Goal: Task Accomplishment & Management: Use online tool/utility

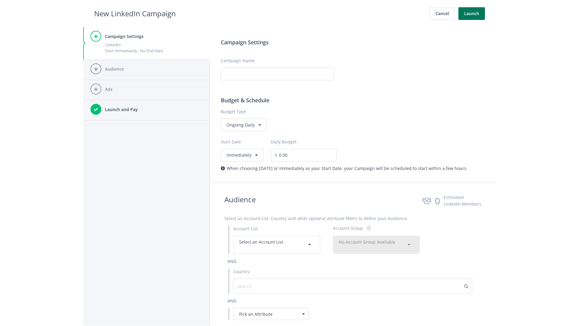
click at [472, 14] on button "Launch" at bounding box center [471, 13] width 27 height 13
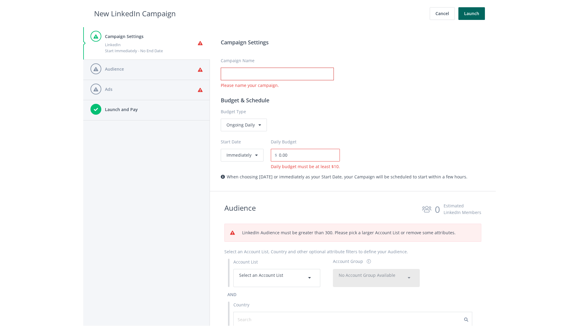
click at [277, 74] on input "Campaign Name" at bounding box center [277, 74] width 113 height 13
click at [135, 13] on h2 "New LinkedIn Campaign" at bounding box center [135, 13] width 82 height 11
type input "Campaign Name"
click at [135, 13] on h2 "New LinkedIn Campaign" at bounding box center [135, 13] width 82 height 11
click at [277, 278] on span "Select an Account List" at bounding box center [261, 275] width 44 height 6
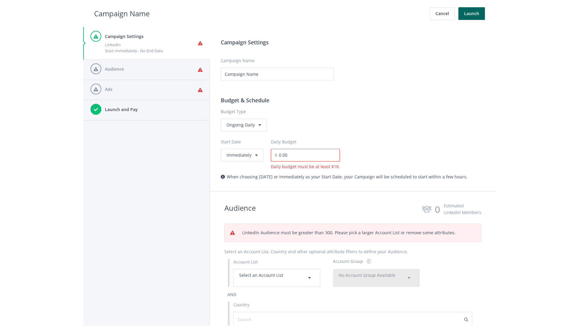
click at [376, 278] on span "No Account Group Available" at bounding box center [367, 275] width 57 height 6
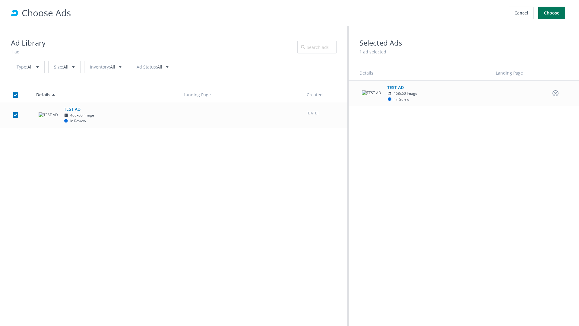
click at [552, 13] on button "Choose" at bounding box center [551, 13] width 27 height 13
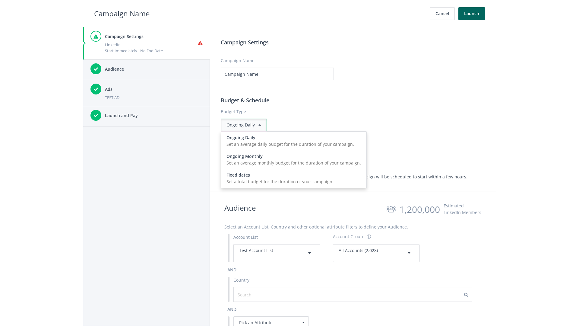
click at [311, 155] on input "0.00" at bounding box center [308, 155] width 63 height 13
click at [122, 13] on h2 "Campaign Name" at bounding box center [122, 13] width 56 height 11
type input "2,000.00"
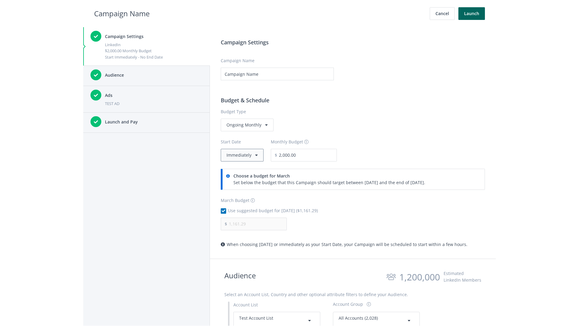
click at [242, 155] on button "Immediately" at bounding box center [242, 155] width 43 height 13
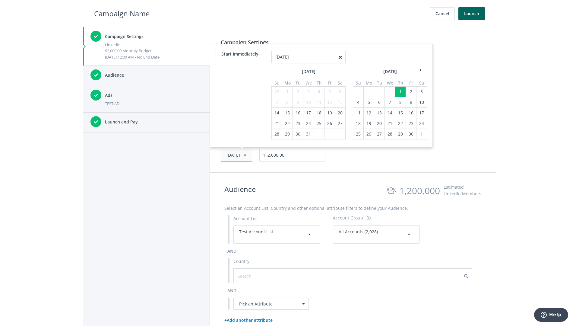
click at [246, 155] on button "Thu, Apr 1, 2021" at bounding box center [236, 155] width 31 height 13
click at [276, 91] on div "2" at bounding box center [277, 92] width 8 height 10
type input "05/02/2021"
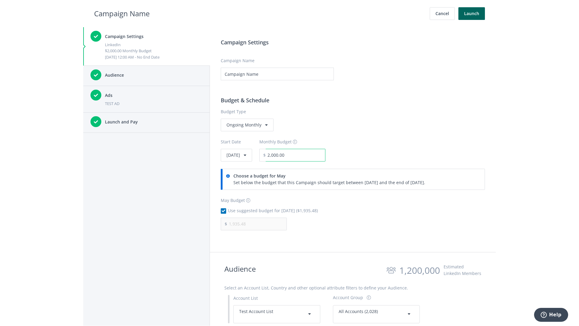
click at [312, 155] on input "2,000.00" at bounding box center [296, 155] width 60 height 13
click at [122, 13] on h2 "Campaign Name" at bounding box center [122, 13] width 56 height 11
type input "2,500.00"
type input "2,419.35"
checkbox input "false"
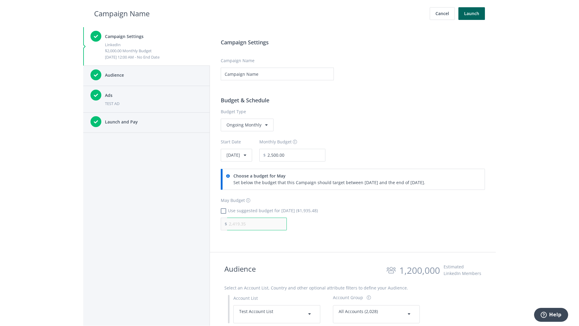
click at [257, 224] on input "2,419.35" at bounding box center [257, 223] width 60 height 13
type input "1,000.00"
click at [122, 13] on h2 "Campaign Name" at bounding box center [122, 13] width 56 height 11
click at [312, 155] on input "2,500.00" at bounding box center [296, 155] width 60 height 13
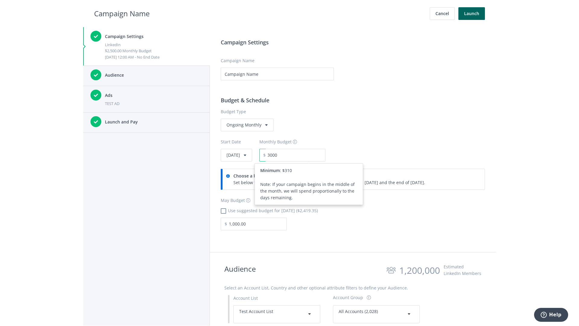
click at [122, 13] on h2 "Campaign Name" at bounding box center [122, 13] width 56 height 11
click at [312, 155] on input "3,000.00" at bounding box center [296, 155] width 60 height 13
click at [122, 13] on h2 "Campaign Name" at bounding box center [122, 13] width 56 height 11
type input "2,500.00"
checkbox input "true"
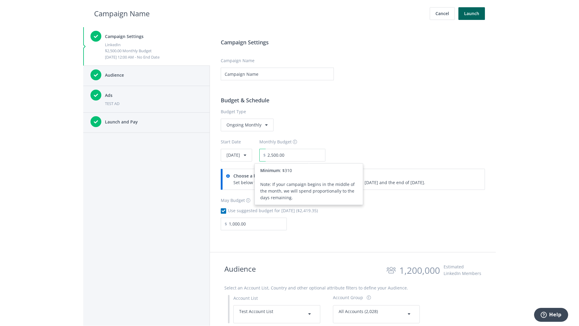
type input "2,419.35"
click at [472, 14] on button "Launch" at bounding box center [471, 13] width 27 height 13
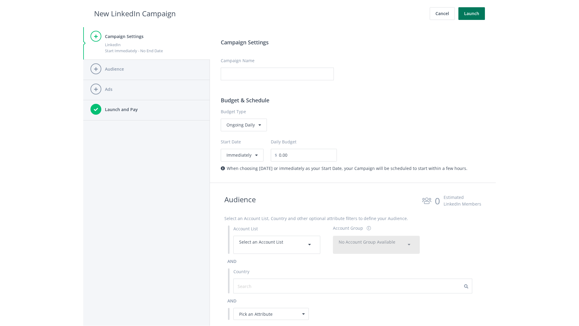
click at [472, 14] on button "Launch" at bounding box center [471, 13] width 27 height 13
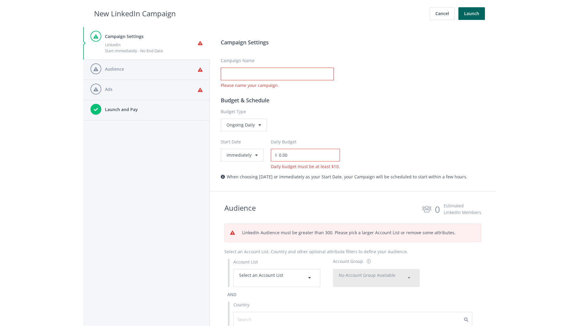
click at [277, 74] on input "Campaign Name" at bounding box center [277, 74] width 113 height 13
click at [135, 13] on h2 "New LinkedIn Campaign" at bounding box center [135, 13] width 82 height 11
type input "Campaign Name"
click at [135, 13] on h2 "New LinkedIn Campaign" at bounding box center [135, 13] width 82 height 11
click at [277, 278] on span "Select an Account List" at bounding box center [261, 275] width 44 height 6
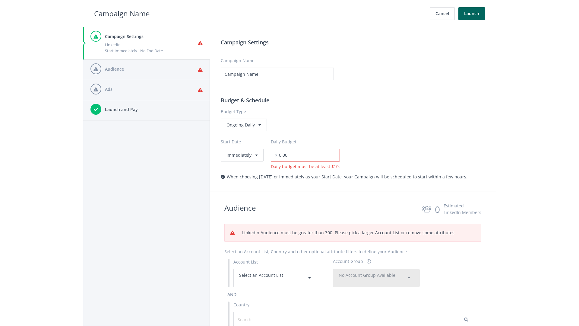
click at [376, 278] on span "No Account Group Available" at bounding box center [367, 275] width 57 height 6
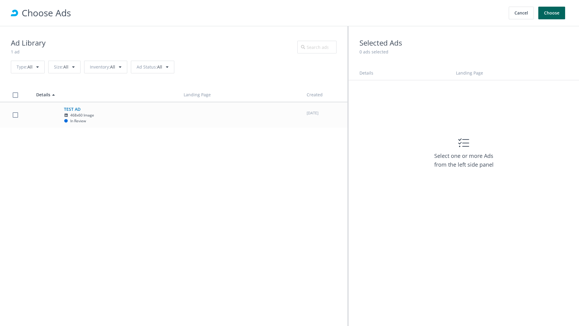
click at [174, 115] on td "TEST AD 468x60 Image In Review" at bounding box center [105, 115] width 148 height 26
checkbox input "true"
click at [552, 13] on button "Choose" at bounding box center [551, 13] width 27 height 13
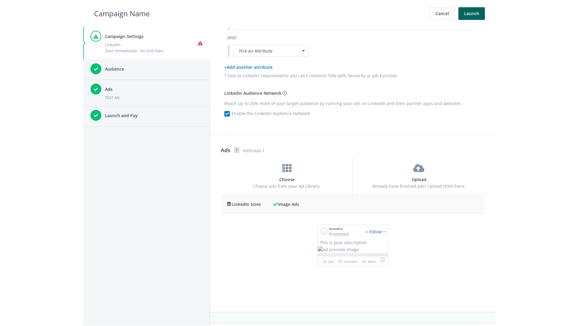
scroll to position [0, 0]
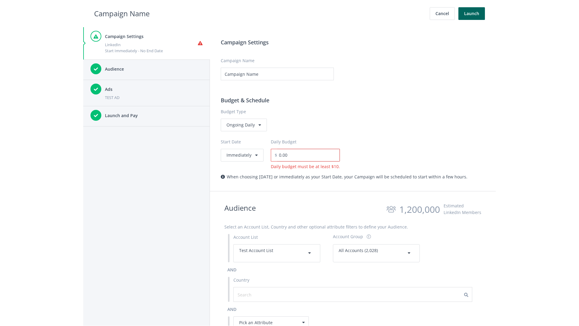
click at [306, 155] on input "0.00" at bounding box center [308, 155] width 63 height 13
click at [122, 13] on h2 "Campaign Name" at bounding box center [122, 13] width 56 height 11
type input "15.00"
click at [472, 14] on button "Launch" at bounding box center [471, 13] width 27 height 13
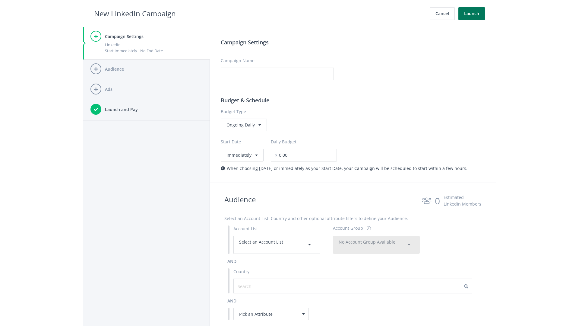
click at [472, 14] on button "Launch" at bounding box center [471, 13] width 27 height 13
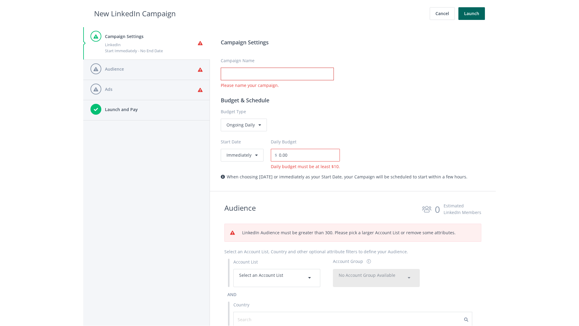
click at [277, 74] on input "Campaign Name" at bounding box center [277, 74] width 113 height 13
click at [135, 13] on h2 "New LinkedIn Campaign" at bounding box center [135, 13] width 82 height 11
type input "Campaign Name"
click at [135, 13] on h2 "New LinkedIn Campaign" at bounding box center [135, 13] width 82 height 11
click at [277, 278] on span "Select an Account List" at bounding box center [261, 275] width 44 height 6
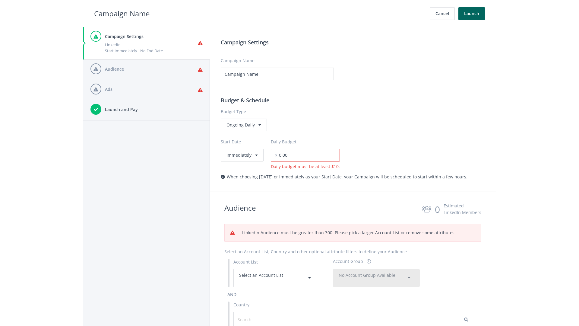
click at [376, 278] on span "No Account Group Available" at bounding box center [367, 275] width 57 height 6
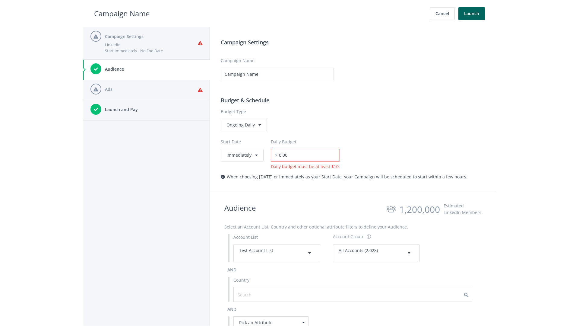
scroll to position [271, 0]
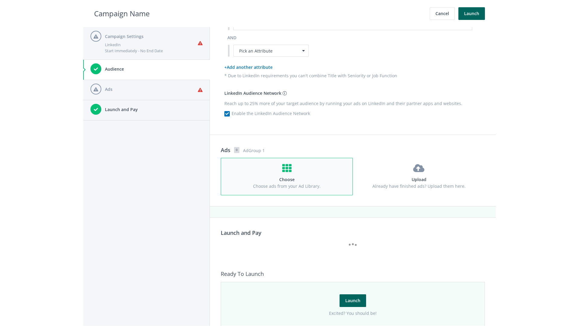
click at [287, 176] on h4 "Choose" at bounding box center [287, 179] width 121 height 7
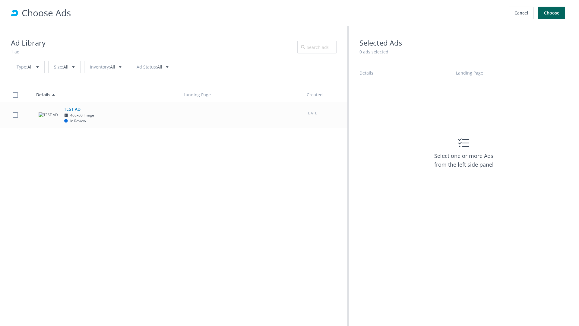
click at [174, 115] on td "TEST AD 468x60 Image In Review" at bounding box center [105, 115] width 148 height 26
checkbox input "true"
click at [552, 13] on button "Choose" at bounding box center [551, 13] width 27 height 13
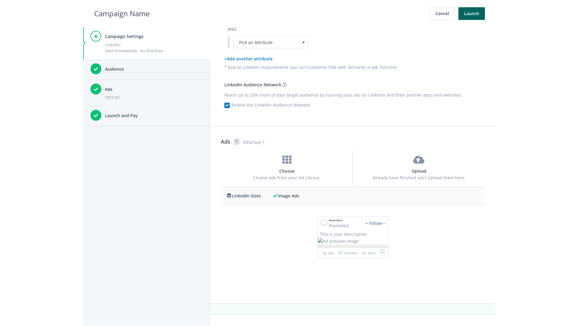
scroll to position [0, 0]
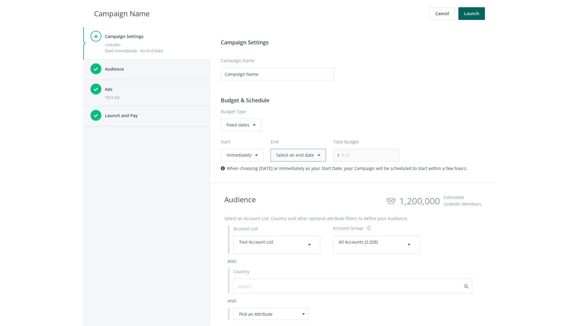
click at [297, 155] on button "Select an end date" at bounding box center [299, 155] width 56 height 13
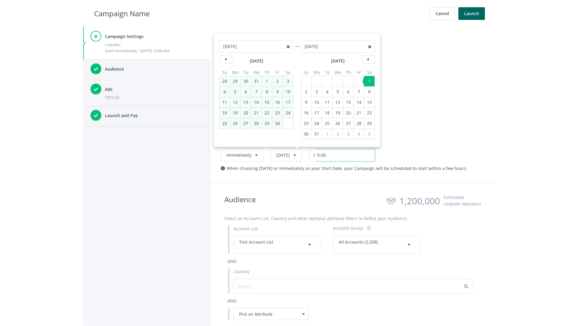
click at [360, 155] on input "0.00" at bounding box center [346, 155] width 60 height 13
click at [122, 13] on h2 "Campaign Name" at bounding box center [122, 13] width 56 height 11
type input "3,000.00"
click at [472, 14] on button "Launch" at bounding box center [471, 13] width 27 height 13
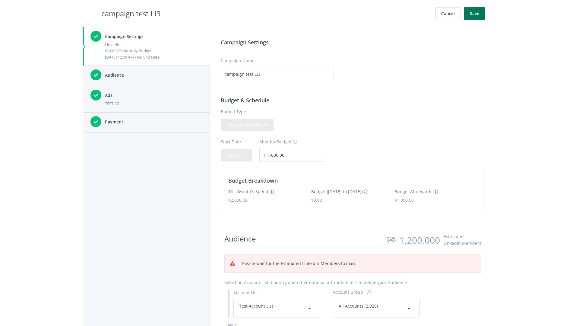
click at [474, 14] on button "Save" at bounding box center [474, 13] width 21 height 13
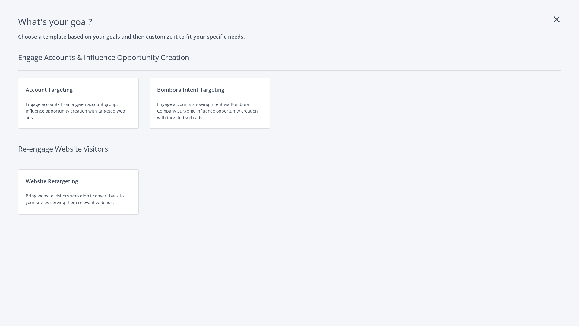
click at [78, 103] on div "Engage accounts from a given account group. Influence opportunity creation with…" at bounding box center [79, 111] width 106 height 20
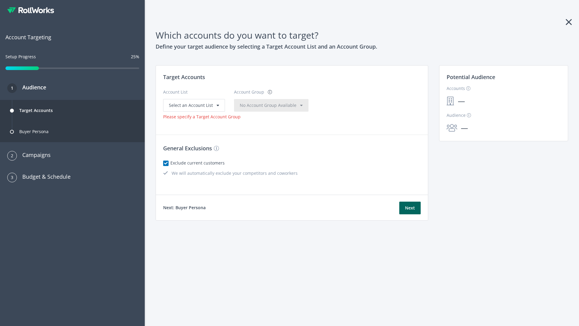
click at [193, 105] on span "Select an Account List" at bounding box center [191, 105] width 44 height 6
click at [256, 105] on span "No Account Group Available" at bounding box center [268, 105] width 57 height 6
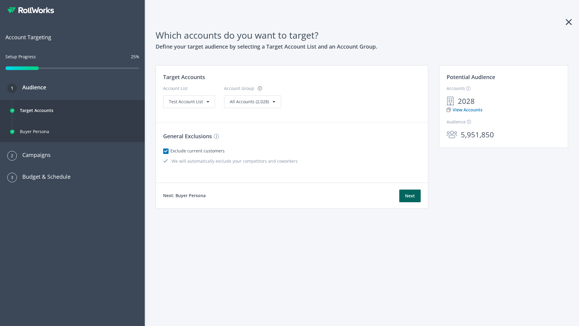
click at [464, 110] on link "View Accounts" at bounding box center [465, 109] width 36 height 7
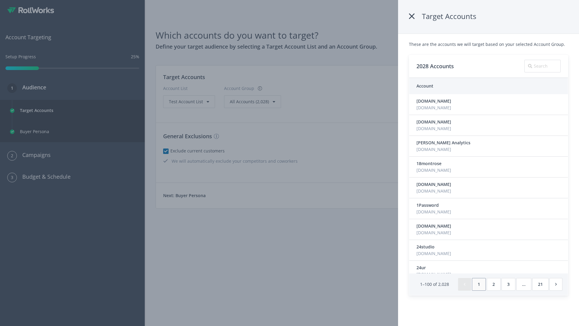
click at [414, 16] on icon at bounding box center [412, 16] width 6 height 11
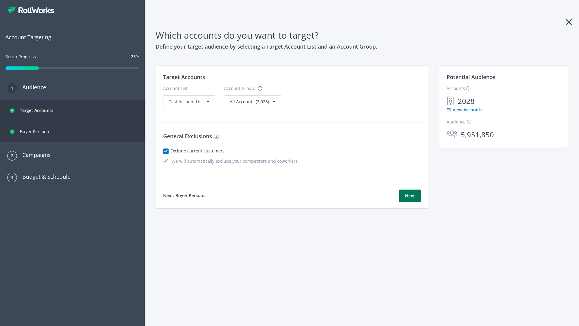
click at [410, 196] on button "Next" at bounding box center [409, 195] width 21 height 13
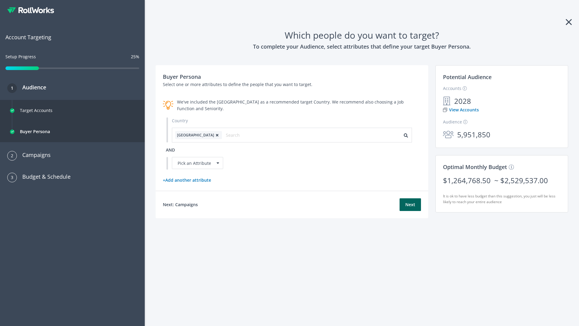
click at [214, 135] on icon at bounding box center [217, 135] width 6 height 4
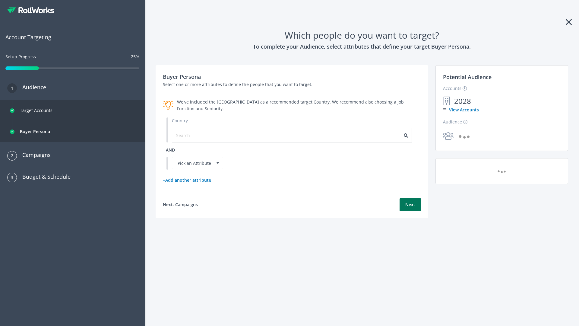
click at [410, 204] on button "Next" at bounding box center [410, 204] width 21 height 13
click at [199, 135] on input "text" at bounding box center [203, 135] width 54 height 7
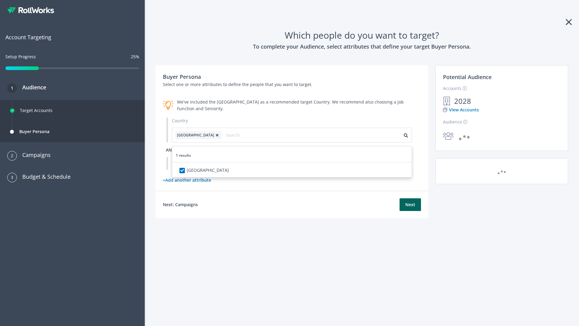
click at [170, 150] on span "and" at bounding box center [170, 150] width 9 height 6
click at [198, 163] on div "Pick an Attribute" at bounding box center [197, 163] width 51 height 12
click at [410, 211] on button "Next" at bounding box center [410, 204] width 21 height 13
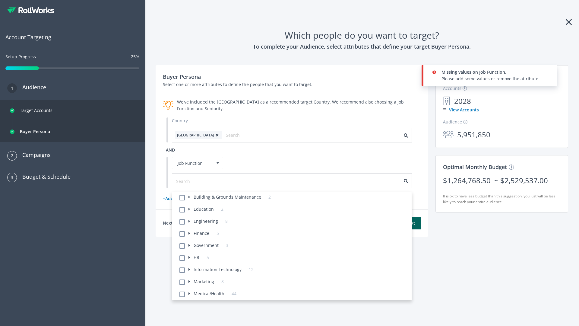
click at [294, 198] on li "Building & Grounds Maintenance 2" at bounding box center [294, 198] width 236 height 12
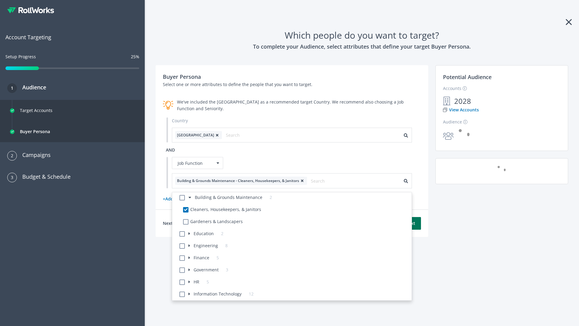
click at [410, 223] on button "Next" at bounding box center [410, 223] width 21 height 13
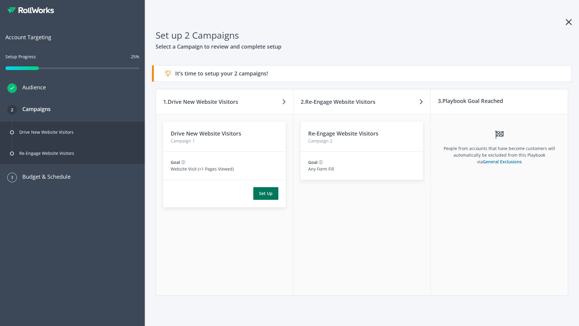
click at [266, 193] on button "Set Up" at bounding box center [265, 193] width 25 height 13
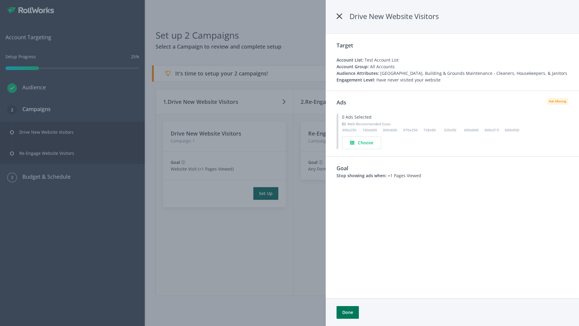
click at [348, 312] on button "Done" at bounding box center [348, 312] width 22 height 13
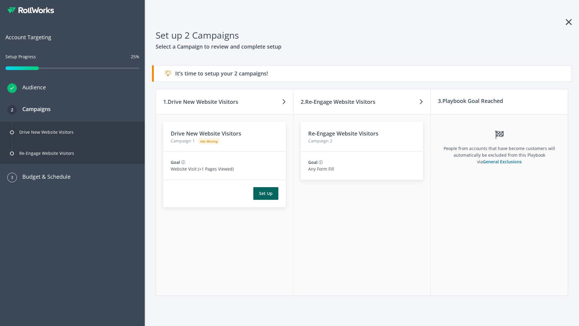
click at [266, 193] on button "Set Up" at bounding box center [265, 193] width 25 height 13
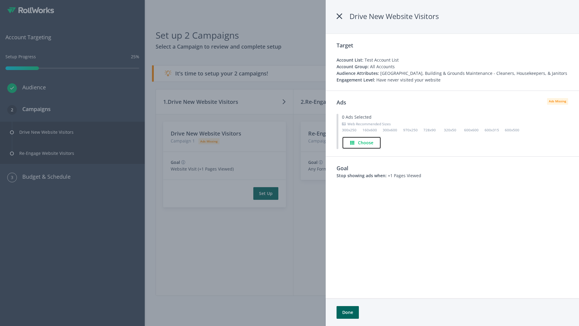
click at [362, 142] on h4 "Choose" at bounding box center [365, 142] width 15 height 7
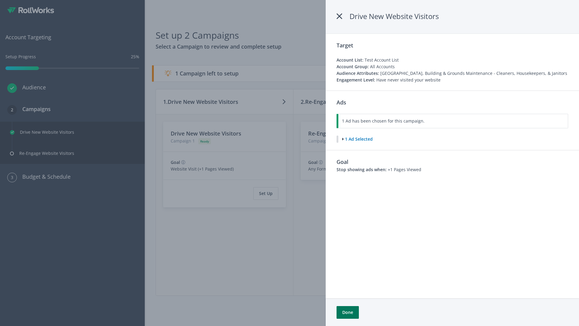
click at [347, 312] on button "Done" at bounding box center [348, 312] width 22 height 13
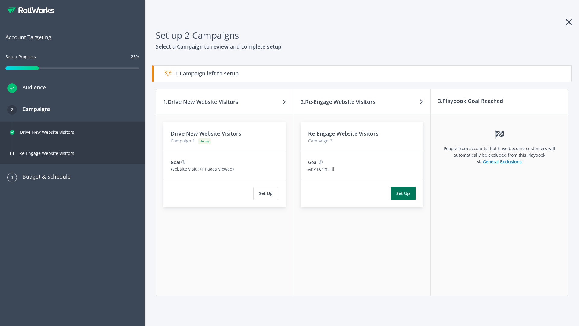
click at [403, 193] on button "Set Up" at bounding box center [403, 193] width 25 height 13
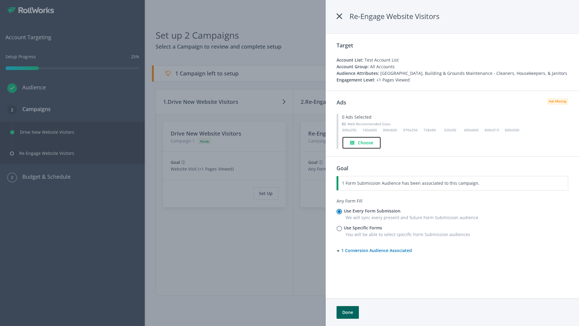
click at [362, 142] on h4 "Choose" at bounding box center [365, 142] width 15 height 7
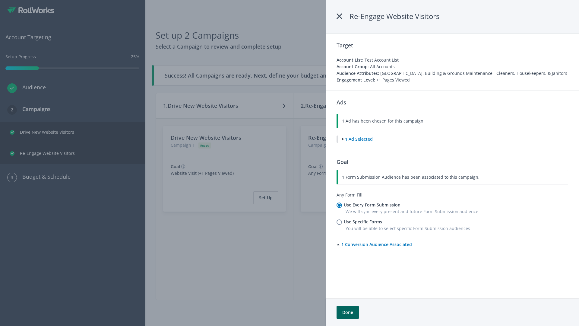
click at [347, 312] on button "Done" at bounding box center [348, 312] width 22 height 13
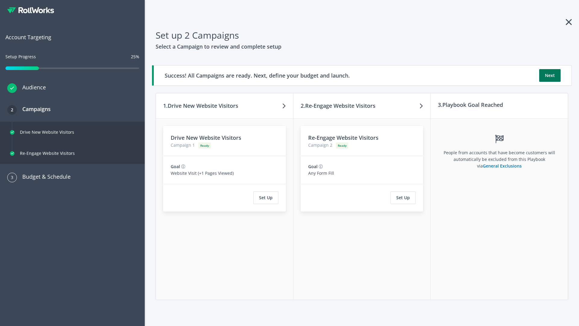
click at [550, 75] on button "Next" at bounding box center [549, 75] width 21 height 13
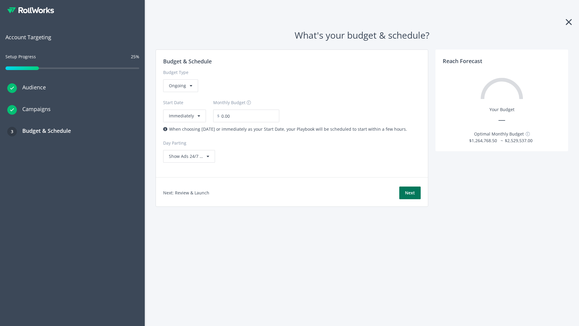
click at [410, 193] on button "Next" at bounding box center [409, 192] width 21 height 13
click at [180, 92] on div "Ongoing" at bounding box center [180, 85] width 35 height 13
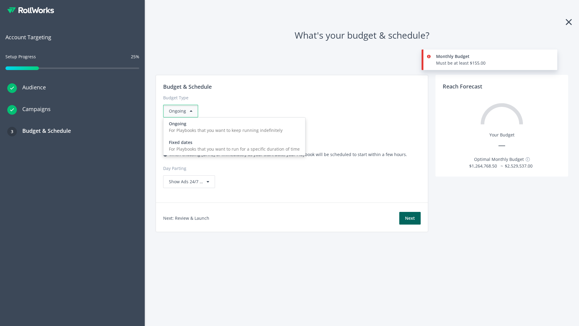
click at [233, 146] on div "For Playbooks that you want to run for a specific duration of time" at bounding box center [234, 149] width 131 height 7
click at [183, 111] on div "Ongoing" at bounding box center [180, 111] width 35 height 13
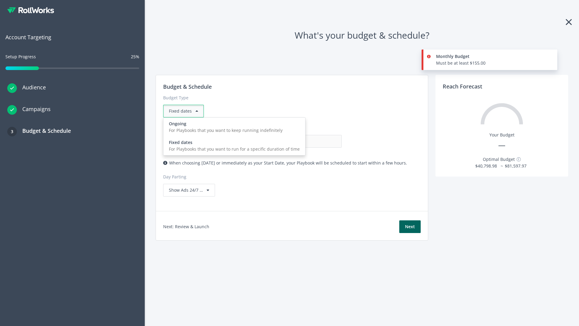
click at [233, 127] on div "For Playbooks that you want to keep running indefinitely" at bounding box center [234, 130] width 131 height 7
click at [282, 141] on input "0.00" at bounding box center [312, 141] width 60 height 13
click at [282, 141] on input "1.00" at bounding box center [312, 141] width 60 height 13
type input "1,000.00"
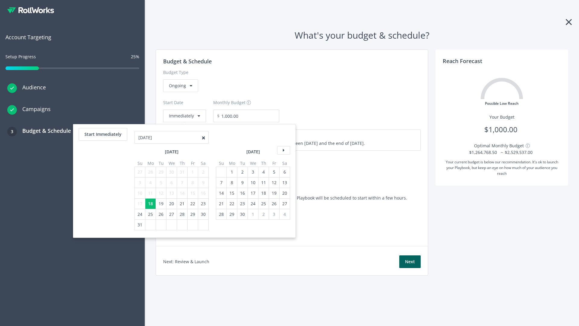
click at [283, 150] on icon at bounding box center [283, 150] width 13 height 8
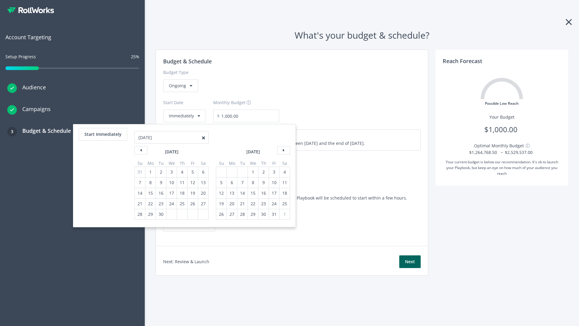
click at [221, 182] on div "5" at bounding box center [221, 182] width 8 height 10
type input "870.97"
click at [252, 172] on div "1" at bounding box center [253, 172] width 8 height 10
click at [103, 134] on button "Start Immediately" at bounding box center [103, 134] width 49 height 13
type input "[DATE]"
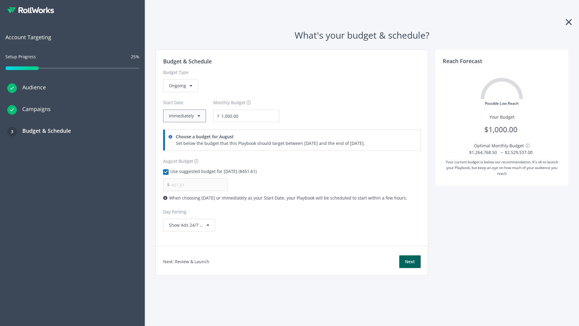
click at [184, 116] on button "Immediately" at bounding box center [184, 115] width 43 height 13
click at [410, 262] on button "Next" at bounding box center [409, 261] width 21 height 13
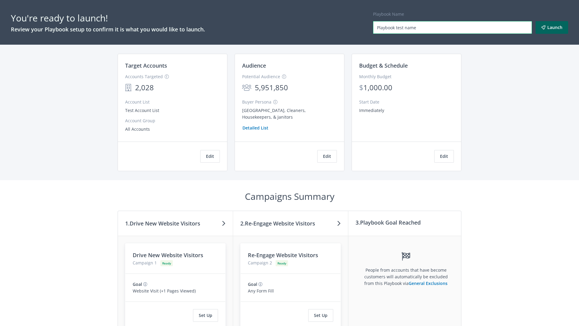
type input "Playbook test name"
click at [552, 27] on button "Launch" at bounding box center [552, 27] width 33 height 13
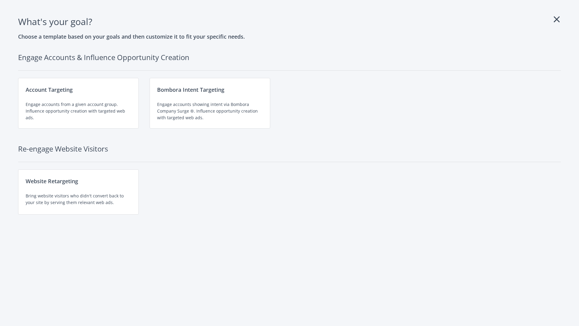
click at [210, 103] on div "Engage accounts showing intent via Bombora Company Surge ®. Influence opportuni…" at bounding box center [210, 111] width 106 height 20
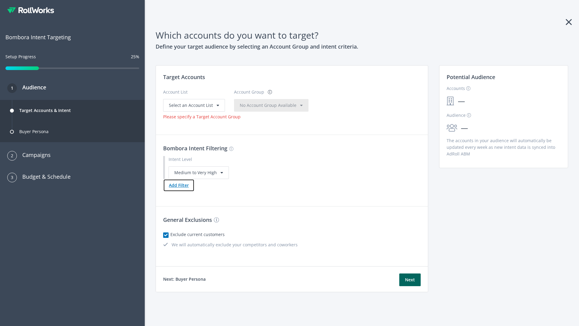
click at [179, 185] on button "Add Filter" at bounding box center [178, 185] width 31 height 13
click at [410, 286] on button "Next" at bounding box center [409, 279] width 21 height 13
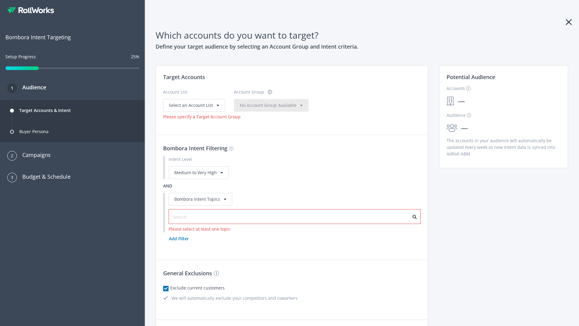
click at [196, 214] on input "text" at bounding box center [200, 217] width 54 height 7
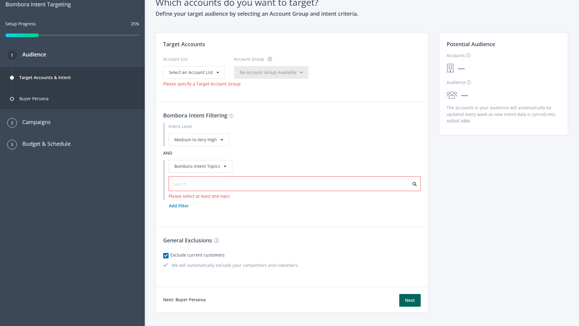
click at [193, 72] on span "Select an Account List" at bounding box center [191, 72] width 44 height 6
click at [274, 75] on span "No Account Group Available" at bounding box center [268, 72] width 57 height 6
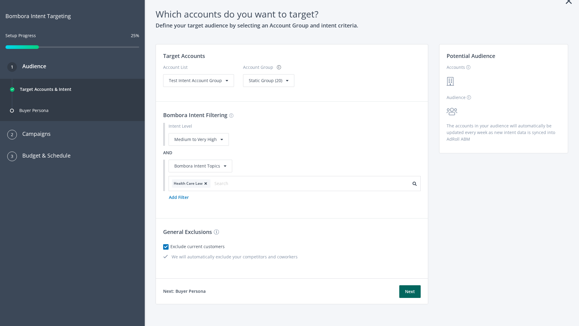
scroll to position [0, 0]
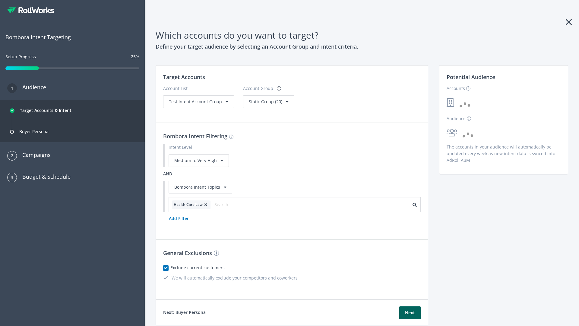
click at [267, 101] on span "Static Group (20)" at bounding box center [265, 102] width 33 height 6
click at [198, 101] on span "Test Intent Account Group" at bounding box center [195, 102] width 53 height 6
click at [256, 104] on span "Static Group (20)" at bounding box center [265, 102] width 33 height 6
click at [410, 312] on button "Next" at bounding box center [409, 312] width 21 height 13
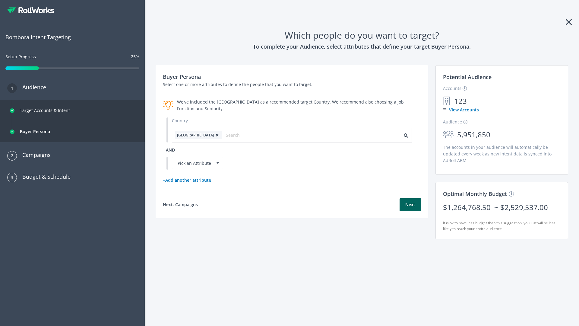
click at [214, 135] on icon at bounding box center [217, 135] width 6 height 4
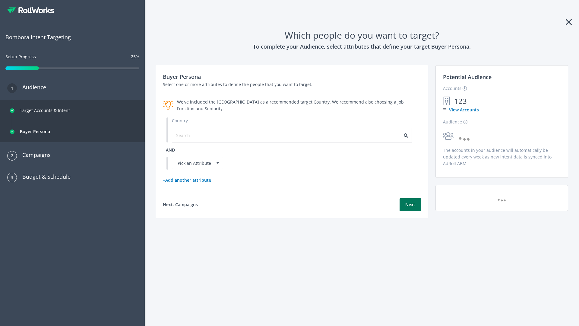
click at [410, 204] on button "Next" at bounding box center [410, 204] width 21 height 13
click at [199, 135] on input "text" at bounding box center [203, 135] width 54 height 7
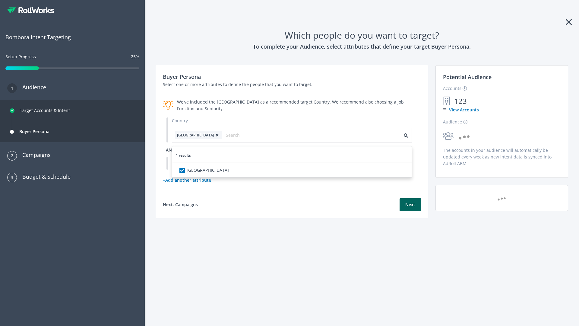
click at [170, 150] on span "and" at bounding box center [170, 150] width 9 height 6
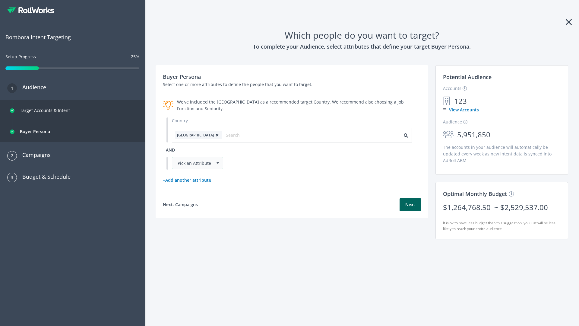
click at [198, 163] on div "Pick an Attribute" at bounding box center [197, 163] width 51 height 12
click at [410, 211] on button "Next" at bounding box center [410, 204] width 21 height 13
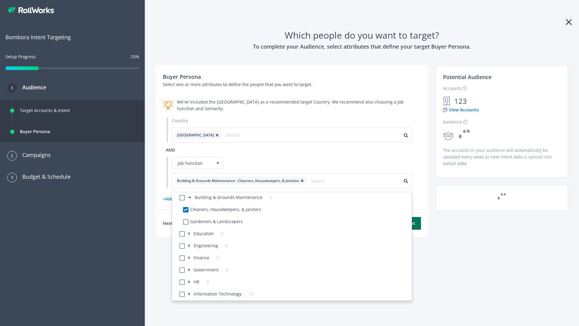
click at [410, 223] on button "Next" at bounding box center [410, 223] width 21 height 13
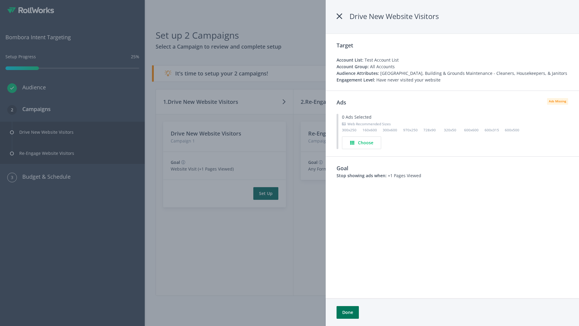
click at [348, 312] on button "Done" at bounding box center [348, 312] width 22 height 13
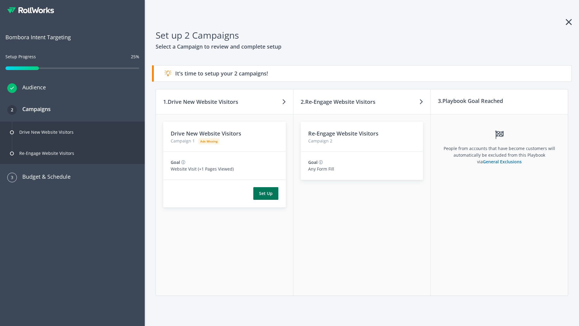
click at [266, 193] on button "Set Up" at bounding box center [265, 193] width 25 height 13
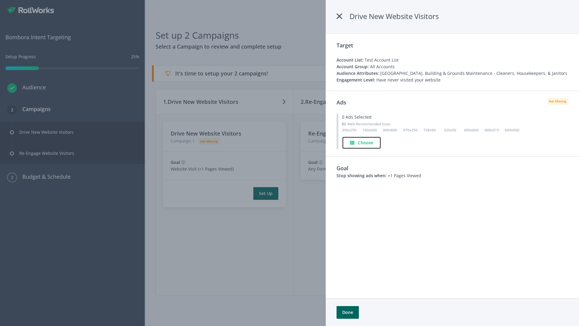
click at [362, 142] on h4 "Choose" at bounding box center [365, 142] width 15 height 7
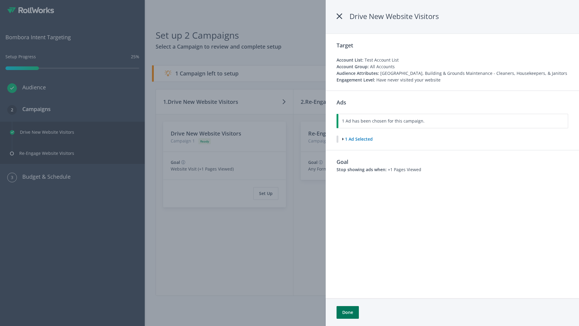
click at [347, 312] on button "Done" at bounding box center [348, 312] width 22 height 13
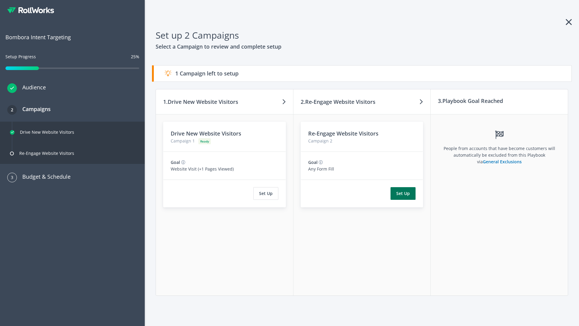
click at [403, 193] on button "Set Up" at bounding box center [403, 193] width 25 height 13
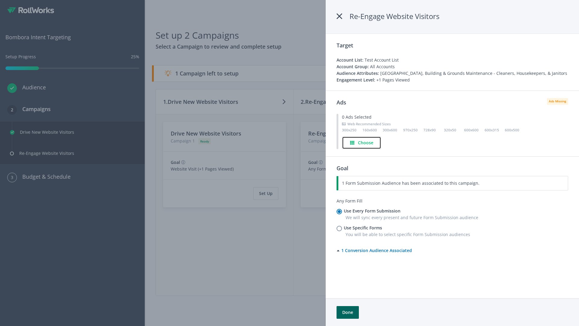
click at [362, 142] on h4 "Choose" at bounding box center [365, 142] width 15 height 7
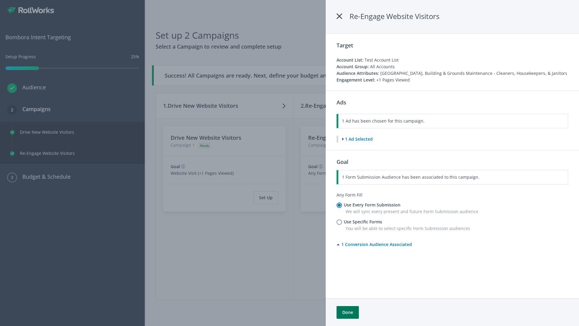
click at [347, 312] on button "Done" at bounding box center [348, 312] width 22 height 13
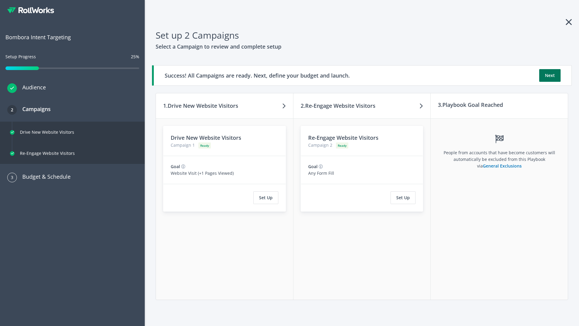
click at [550, 75] on button "Next" at bounding box center [549, 75] width 21 height 13
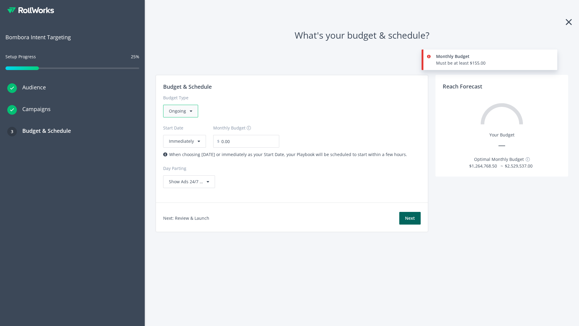
click at [180, 111] on div "Ongoing" at bounding box center [180, 111] width 35 height 13
click at [233, 146] on div "For Playbooks that you want to run for a specific duration of time" at bounding box center [234, 149] width 131 height 7
click at [183, 111] on div "Ongoing" at bounding box center [180, 111] width 35 height 13
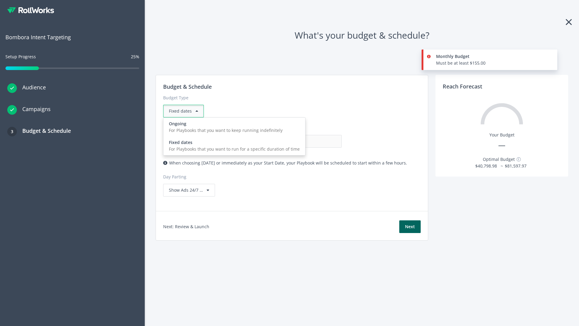
click at [233, 127] on div "For Playbooks that you want to keep running indefinitely" at bounding box center [234, 130] width 131 height 7
click at [282, 141] on input "0.00" at bounding box center [312, 141] width 60 height 13
click at [282, 141] on input "1.00" at bounding box center [312, 141] width 60 height 13
type input "1,000.00"
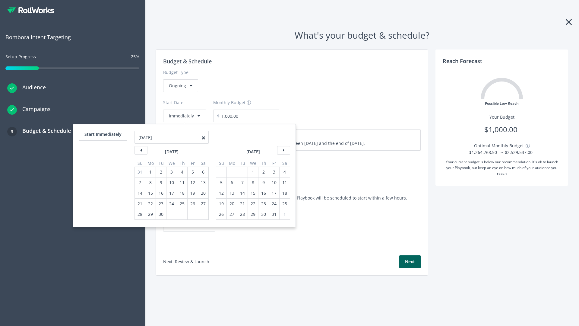
click at [221, 182] on div "5" at bounding box center [221, 182] width 8 height 10
type input "870.97"
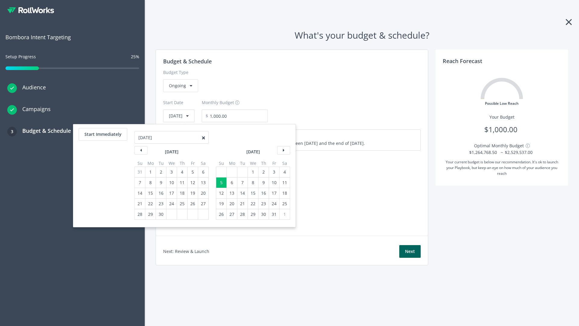
click at [252, 172] on div "1" at bounding box center [253, 172] width 8 height 10
click at [103, 134] on button "Start Immediately" at bounding box center [103, 134] width 49 height 13
type input "[DATE]"
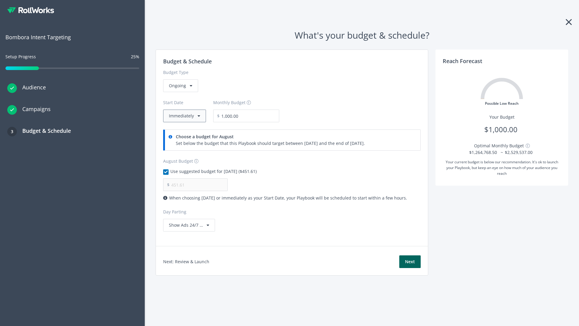
click at [184, 116] on button "Immediately" at bounding box center [184, 115] width 43 height 13
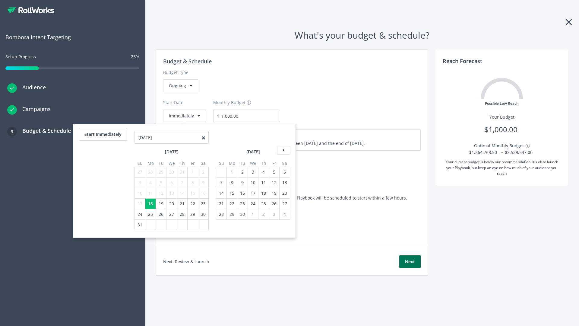
click at [410, 262] on button "Next" at bounding box center [409, 261] width 21 height 13
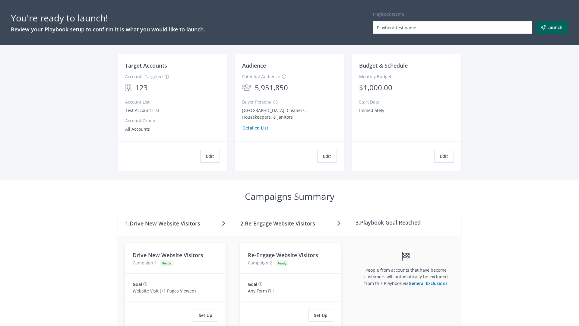
type input "Playbook test name"
click at [552, 27] on button "Launch" at bounding box center [552, 27] width 33 height 13
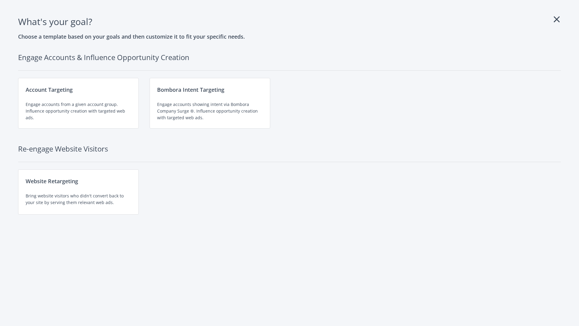
click at [78, 192] on div "Website Retargeting Bring website visitors who didn't convert back to your site…" at bounding box center [78, 191] width 121 height 45
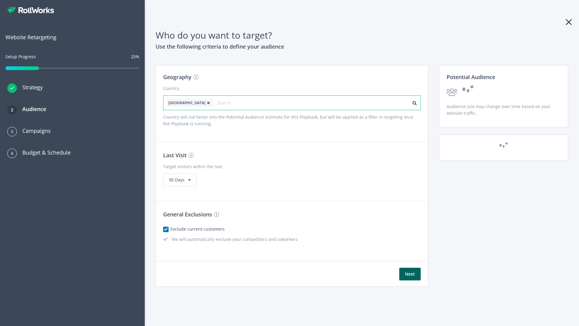
click at [227, 103] on input "text" at bounding box center [244, 103] width 54 height 8
type input "[GEOGRAPHIC_DATA]"
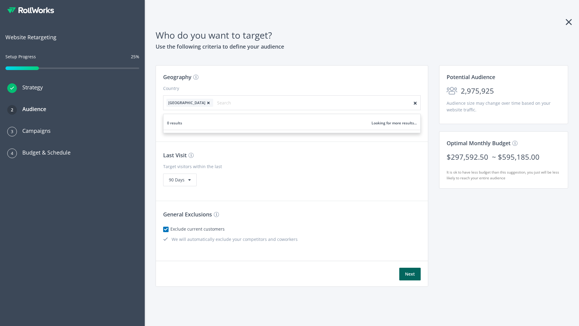
click at [205, 103] on icon at bounding box center [208, 103] width 6 height 4
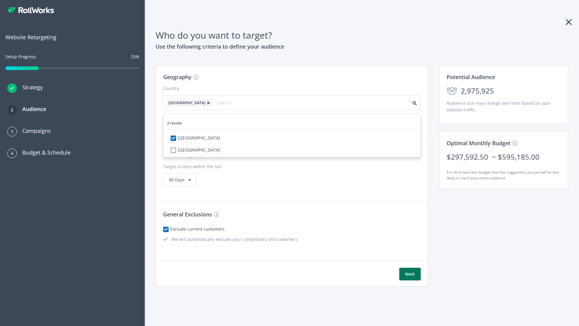
click at [410, 274] on button "Next" at bounding box center [409, 274] width 21 height 13
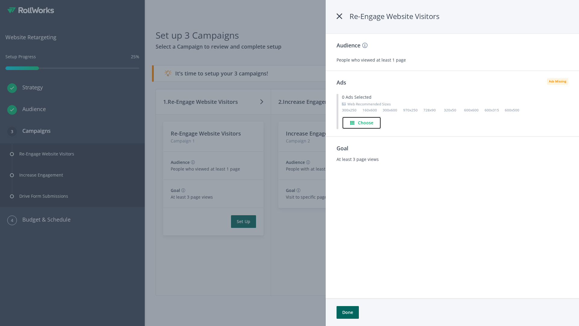
click at [362, 122] on h4 "Choose" at bounding box center [365, 122] width 15 height 7
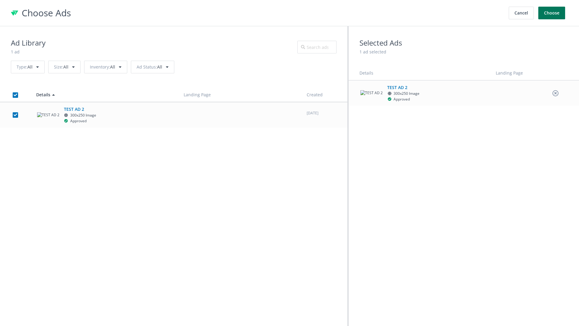
click at [552, 13] on button "Choose" at bounding box center [551, 13] width 27 height 13
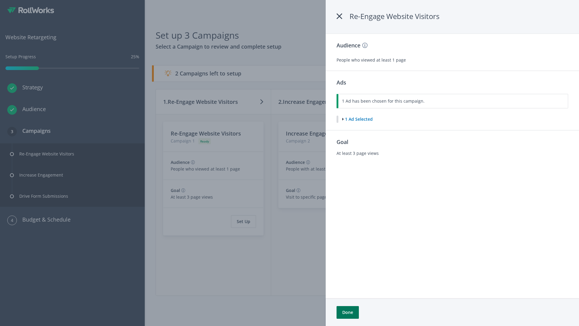
click at [347, 312] on button "Done" at bounding box center [348, 312] width 22 height 13
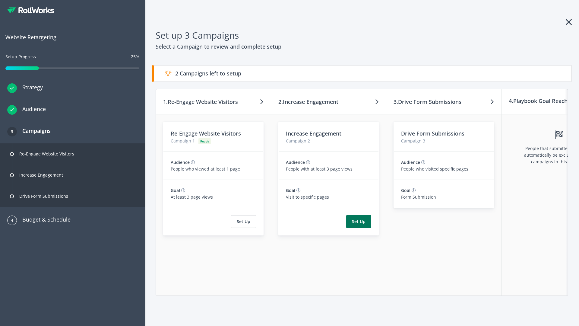
click at [359, 221] on button "Set Up" at bounding box center [358, 221] width 25 height 13
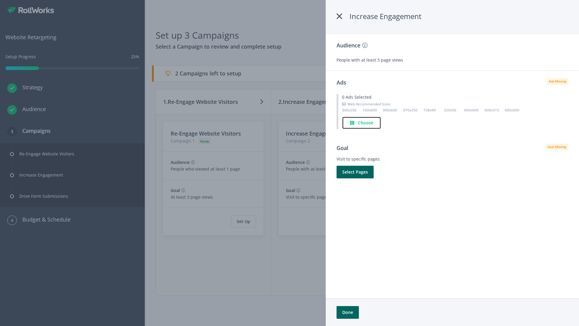
click at [362, 122] on h4 "Choose" at bounding box center [365, 122] width 15 height 7
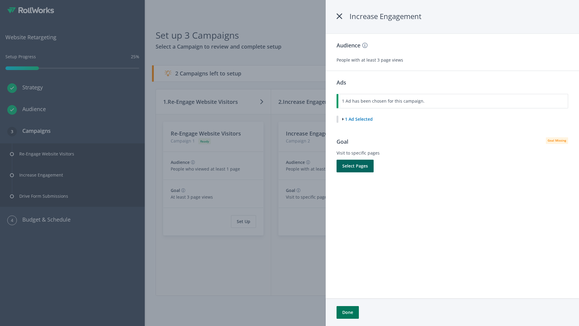
click at [347, 312] on button "Done" at bounding box center [348, 312] width 22 height 13
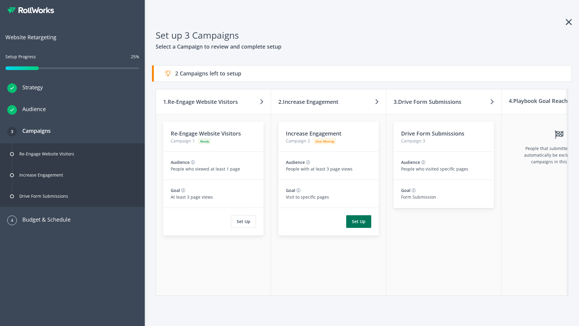
click at [359, 221] on button "Set Up" at bounding box center [358, 221] width 25 height 13
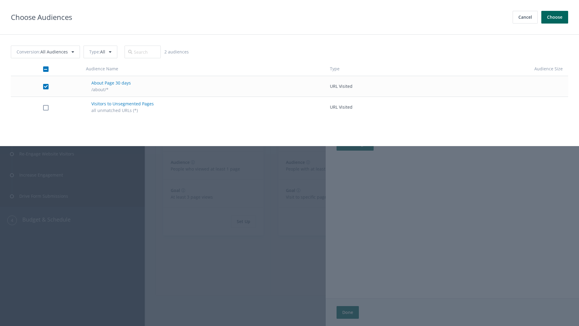
checkbox input "true"
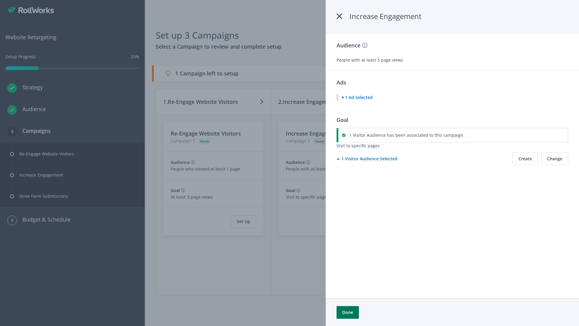
click at [347, 312] on button "Done" at bounding box center [348, 312] width 22 height 13
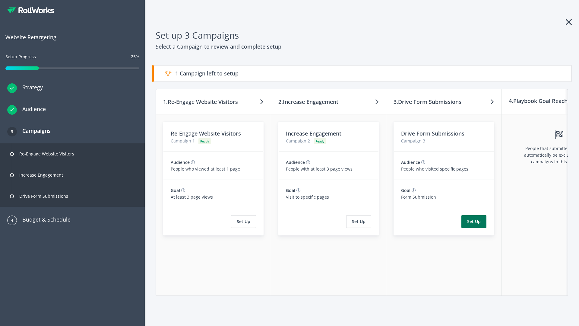
click at [474, 221] on button "Set Up" at bounding box center [474, 221] width 25 height 13
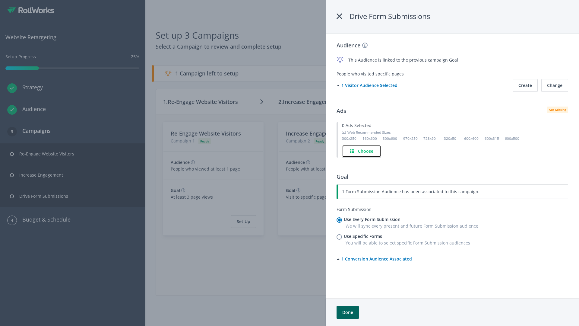
click at [362, 151] on h4 "Choose" at bounding box center [365, 151] width 15 height 7
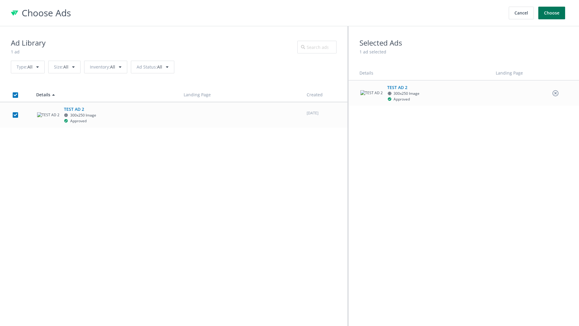
click at [552, 13] on button "Choose" at bounding box center [551, 13] width 27 height 13
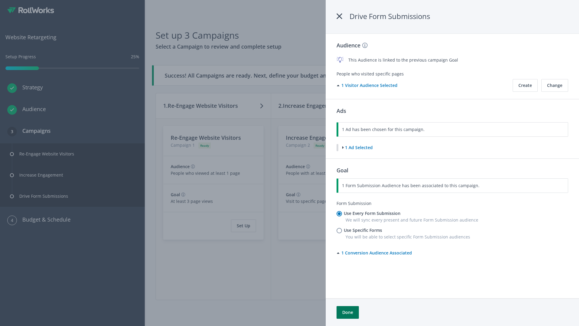
click at [347, 312] on button "Done" at bounding box center [348, 312] width 22 height 13
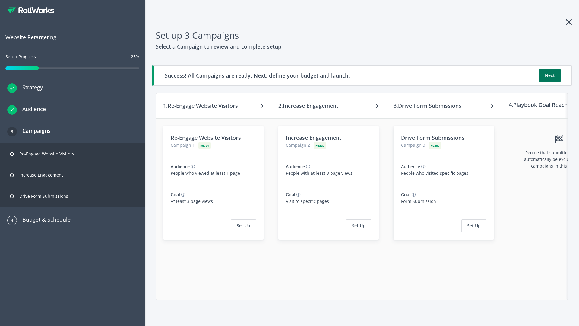
click at [550, 75] on button "Next" at bounding box center [549, 75] width 21 height 13
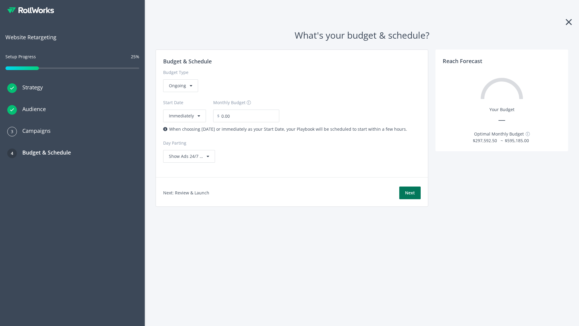
click at [410, 193] on button "Next" at bounding box center [409, 192] width 21 height 13
click at [180, 92] on div "Ongoing" at bounding box center [180, 85] width 35 height 13
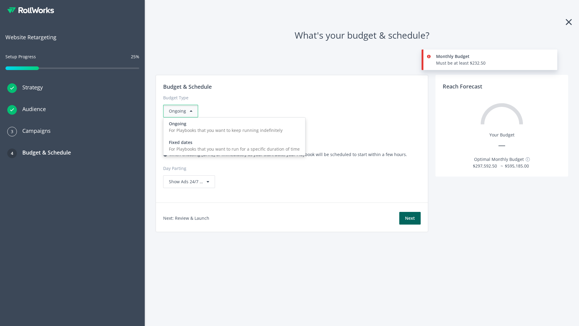
click at [233, 146] on div "For Playbooks that you want to run for a specific duration of time" at bounding box center [234, 149] width 131 height 7
click at [183, 111] on div "Ongoing" at bounding box center [180, 111] width 35 height 13
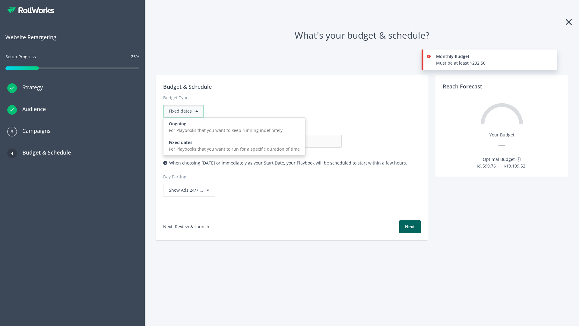
click at [233, 127] on div "For Playbooks that you want to keep running indefinitely" at bounding box center [234, 130] width 131 height 7
click at [282, 141] on input "0.00" at bounding box center [312, 141] width 60 height 13
click at [282, 141] on input "1.00" at bounding box center [312, 141] width 60 height 13
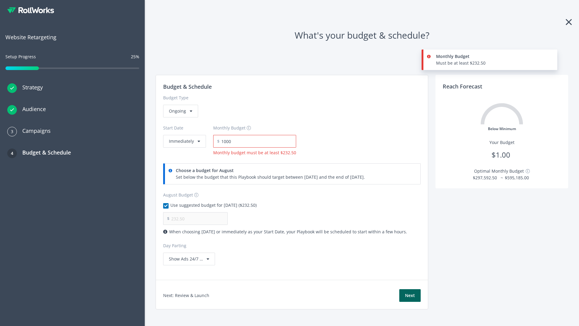
type input "1,000.00"
click at [184, 135] on button "Immediately" at bounding box center [184, 141] width 43 height 13
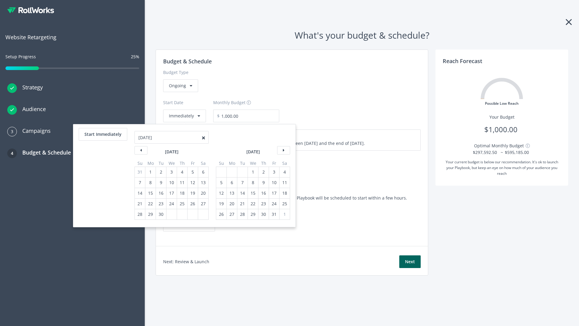
click at [221, 182] on div "5" at bounding box center [221, 182] width 8 height 10
type input "870.97"
click at [252, 172] on div "1" at bounding box center [253, 172] width 8 height 10
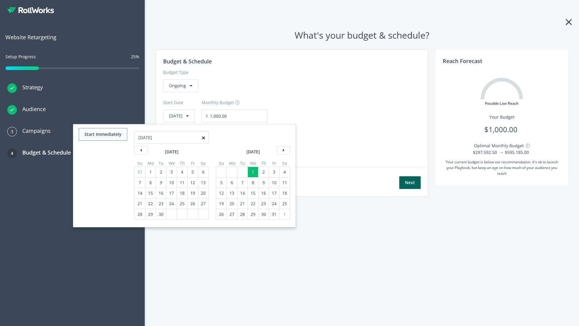
click at [103, 134] on button "Start Immediately" at bounding box center [103, 134] width 49 height 13
type input "[DATE]"
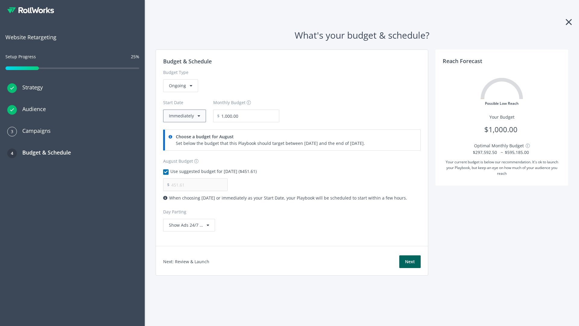
click at [184, 116] on button "Immediately" at bounding box center [184, 115] width 43 height 13
click at [410, 262] on button "Next" at bounding box center [409, 261] width 21 height 13
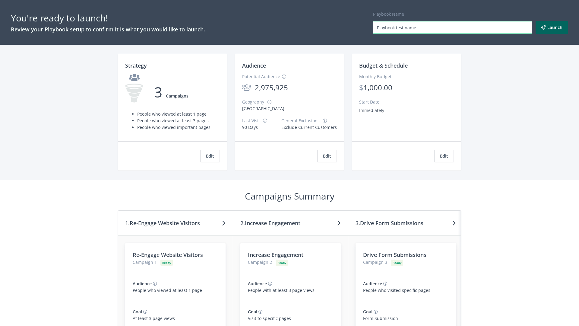
type input "Playbook test name"
click at [552, 27] on button "Launch" at bounding box center [552, 27] width 33 height 13
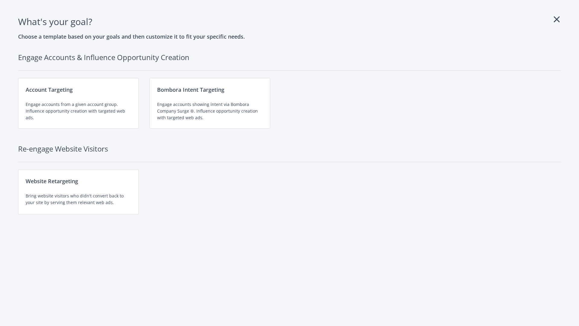
click at [78, 192] on div "Website Retargeting Bring website visitors who didn't convert back to your site…" at bounding box center [78, 191] width 121 height 45
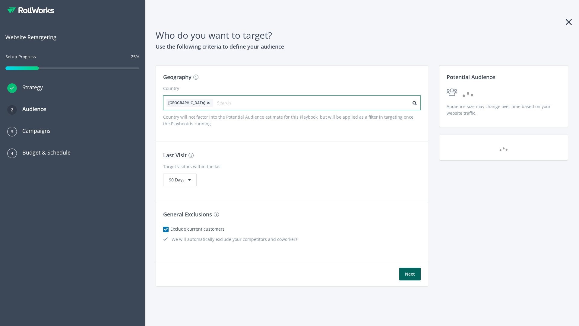
click at [227, 103] on input "text" at bounding box center [244, 103] width 54 height 8
type input "[GEOGRAPHIC_DATA]"
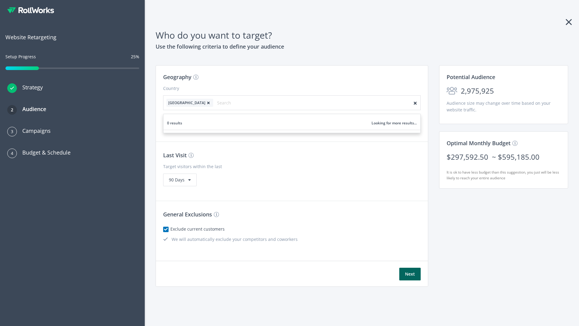
click at [205, 103] on icon at bounding box center [208, 103] width 6 height 4
click at [410, 274] on button "Next" at bounding box center [409, 274] width 21 height 13
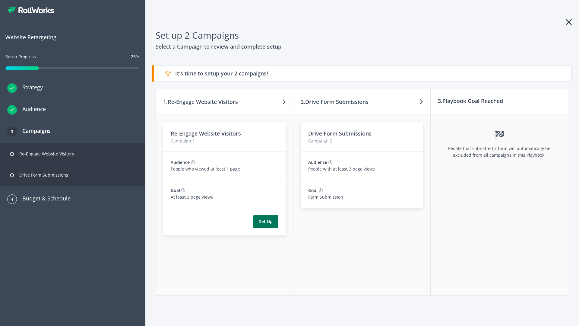
click at [266, 221] on button "Set Up" at bounding box center [265, 221] width 25 height 13
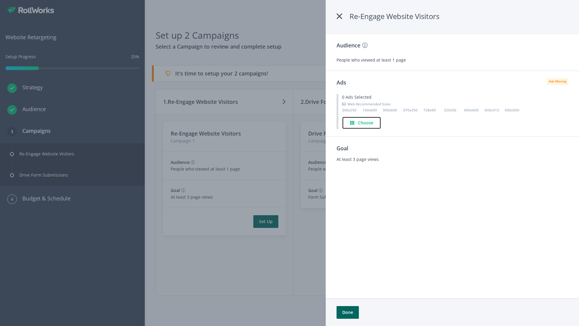
click at [362, 122] on h4 "Choose" at bounding box center [365, 122] width 15 height 7
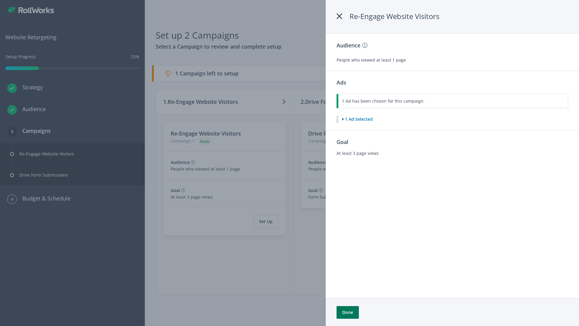
click at [347, 312] on button "Done" at bounding box center [348, 312] width 22 height 13
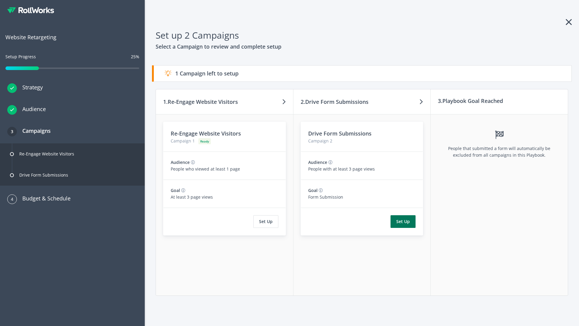
click at [403, 221] on button "Set Up" at bounding box center [403, 221] width 25 height 13
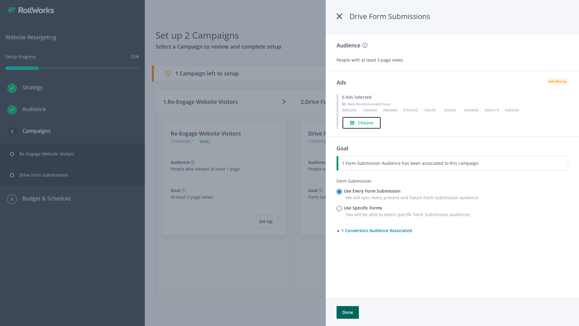
click at [362, 122] on h4 "Choose" at bounding box center [365, 122] width 15 height 7
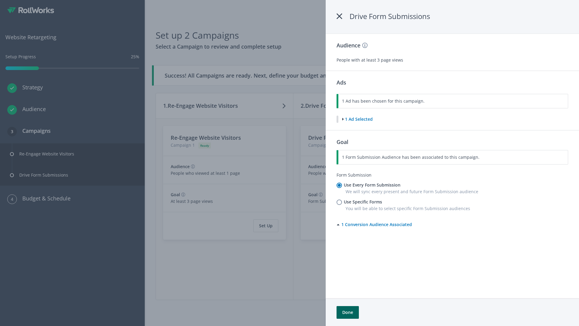
click at [347, 312] on button "Done" at bounding box center [348, 312] width 22 height 13
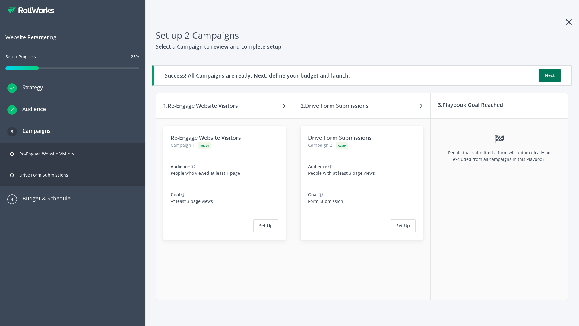
click at [550, 75] on button "Next" at bounding box center [549, 75] width 21 height 13
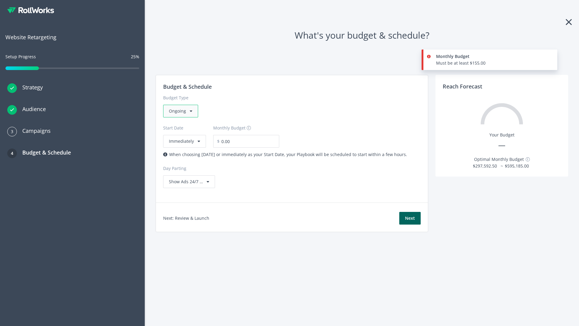
click at [180, 111] on div "Ongoing" at bounding box center [180, 111] width 35 height 13
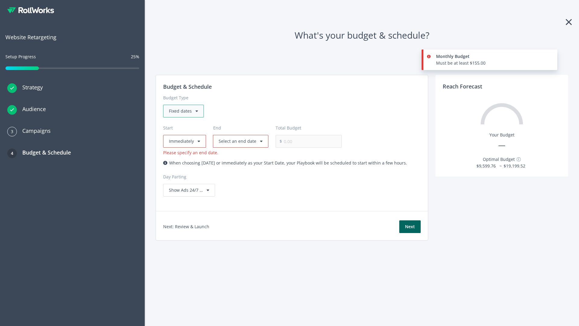
click at [183, 111] on div "Fixed dates" at bounding box center [183, 111] width 41 height 13
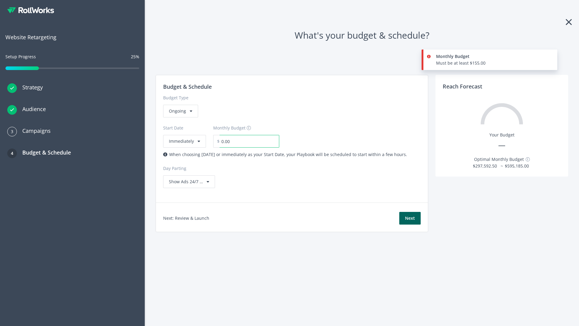
click at [245, 141] on input "0.00" at bounding box center [250, 141] width 60 height 13
click at [256, 141] on input "1.00" at bounding box center [250, 141] width 60 height 13
type input "1,000.00"
click at [184, 135] on button "Immediately" at bounding box center [184, 141] width 43 height 13
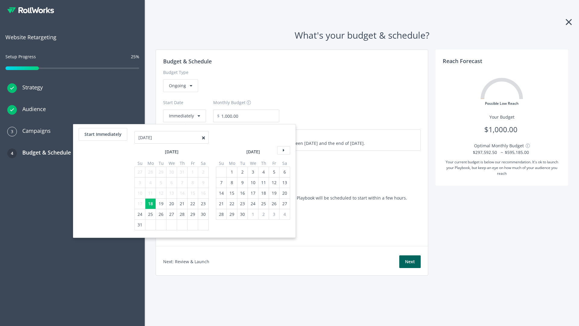
click at [283, 150] on icon at bounding box center [283, 150] width 13 height 8
click at [221, 182] on div "7" at bounding box center [221, 182] width 8 height 10
type input "870.97"
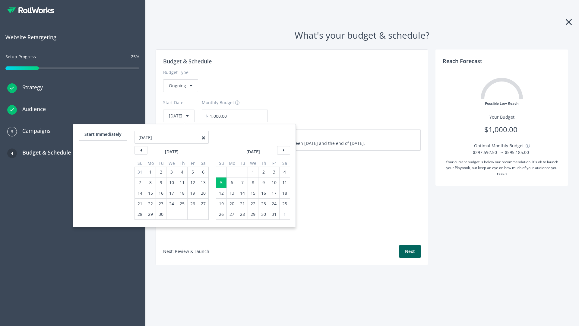
click at [252, 172] on div "1" at bounding box center [253, 172] width 8 height 10
click at [103, 134] on button "Start Immediately" at bounding box center [103, 134] width 49 height 13
type input "[DATE]"
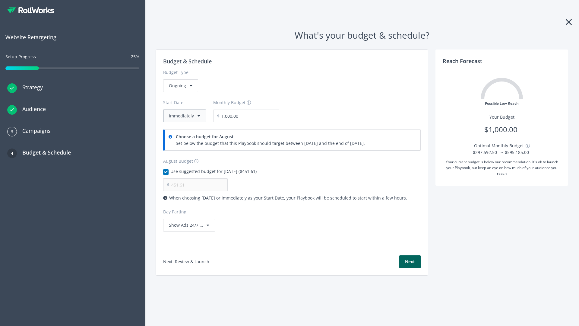
click at [184, 116] on button "Immediately" at bounding box center [184, 115] width 43 height 13
click at [410, 262] on button "Next" at bounding box center [409, 261] width 21 height 13
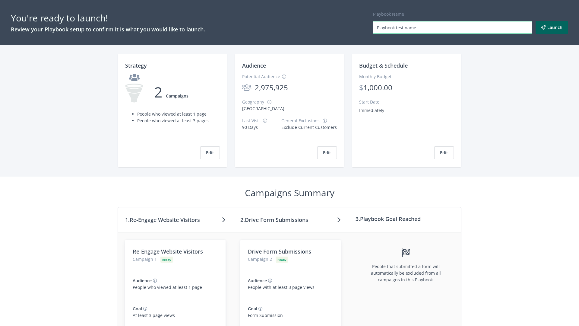
type input "Playbook test name"
click at [552, 27] on button "Launch" at bounding box center [552, 27] width 33 height 13
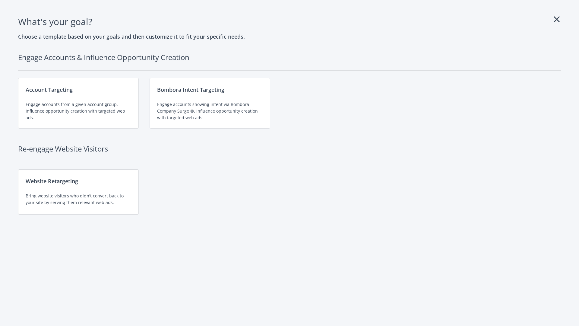
click at [78, 192] on div "Website Retargeting Bring website visitors who didn't convert back to your site…" at bounding box center [78, 191] width 121 height 45
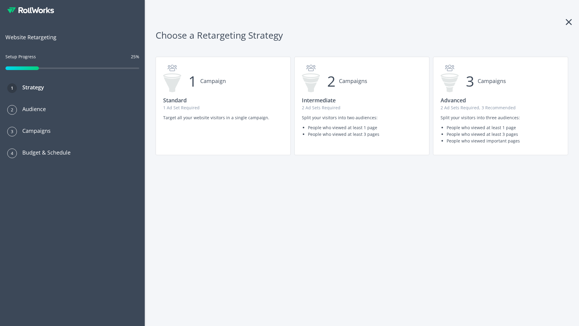
click at [223, 106] on p "1 Ad Set Required" at bounding box center [223, 107] width 120 height 7
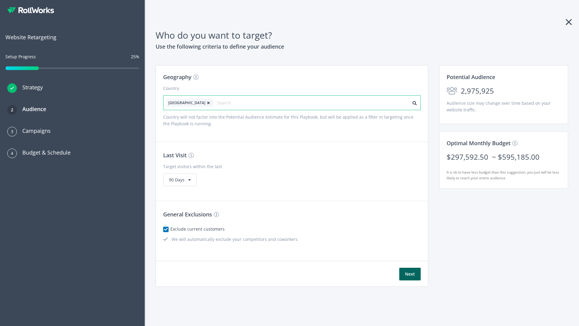
click at [227, 103] on input "text" at bounding box center [244, 103] width 54 height 8
type input "[GEOGRAPHIC_DATA]"
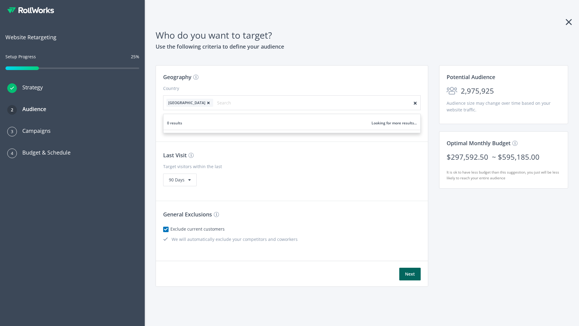
click at [205, 103] on icon at bounding box center [208, 103] width 6 height 4
click at [410, 274] on button "Next" at bounding box center [409, 274] width 21 height 13
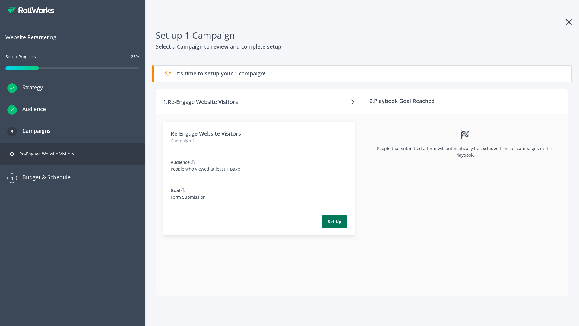
click at [335, 221] on button "Set Up" at bounding box center [334, 221] width 25 height 13
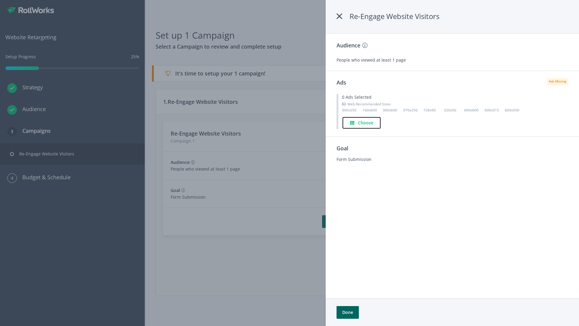
click at [362, 122] on h4 "Choose" at bounding box center [365, 122] width 15 height 7
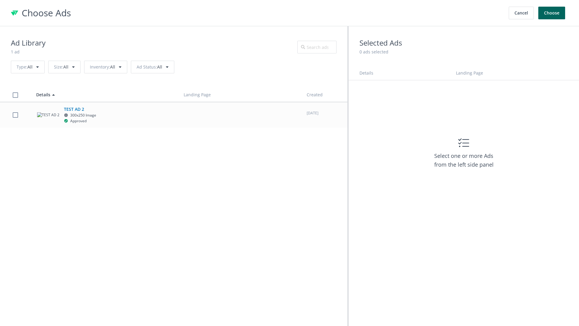
click at [15, 115] on label at bounding box center [15, 115] width 5 height 6
checkbox input "true"
click at [552, 13] on button "Choose" at bounding box center [551, 13] width 27 height 13
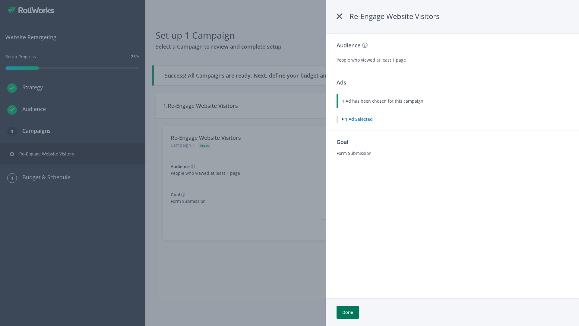
click at [347, 312] on button "Done" at bounding box center [348, 312] width 22 height 13
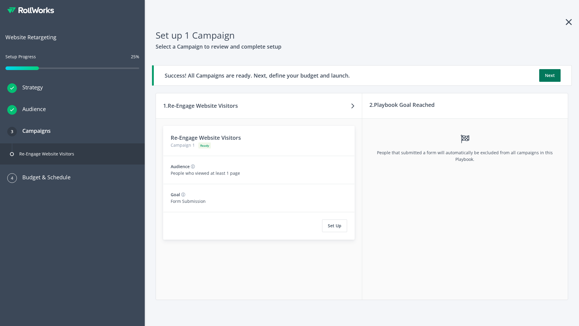
click at [550, 75] on button "Next" at bounding box center [549, 75] width 21 height 13
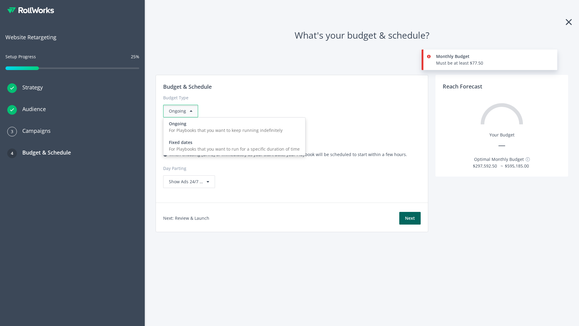
click at [233, 146] on div "For Playbooks that you want to run for a specific duration of time" at bounding box center [234, 149] width 131 height 7
click at [183, 111] on div "Ongoing" at bounding box center [180, 111] width 35 height 13
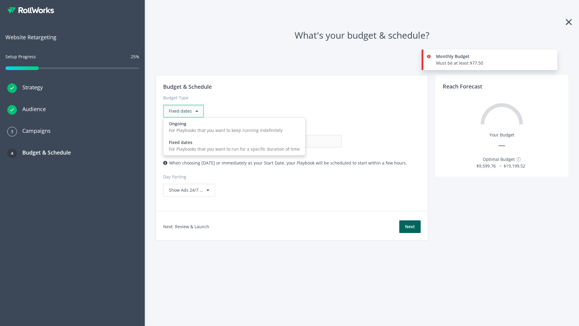
click at [233, 127] on div "For Playbooks that you want to keep running indefinitely" at bounding box center [234, 130] width 131 height 7
click at [282, 141] on input "0.00" at bounding box center [312, 141] width 60 height 13
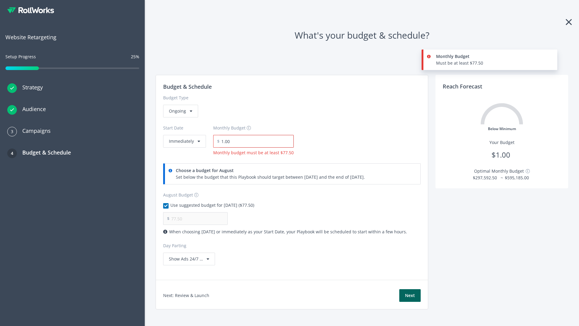
click at [255, 141] on input "1.00" at bounding box center [257, 141] width 74 height 13
type input "1,000.00"
click at [184, 135] on button "Immediately" at bounding box center [184, 141] width 43 height 13
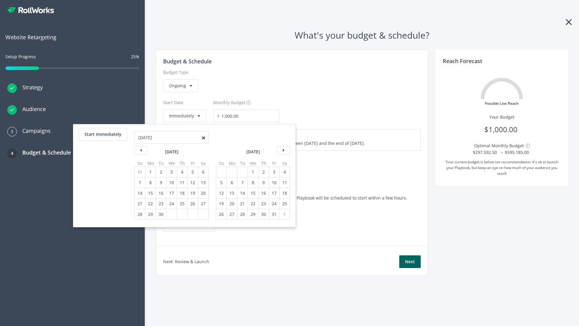
click at [221, 182] on div "5" at bounding box center [221, 182] width 8 height 10
type input "870.97"
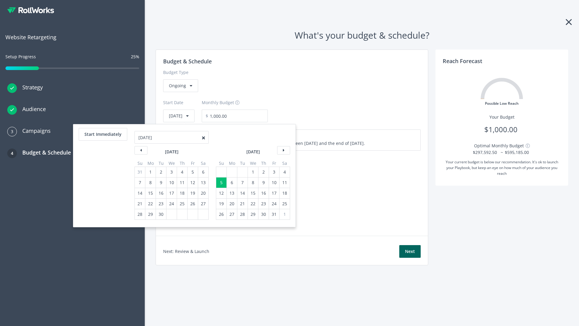
click at [252, 172] on div "1" at bounding box center [253, 172] width 8 height 10
click at [103, 134] on button "Start Immediately" at bounding box center [103, 134] width 49 height 13
type input "08/18/2025"
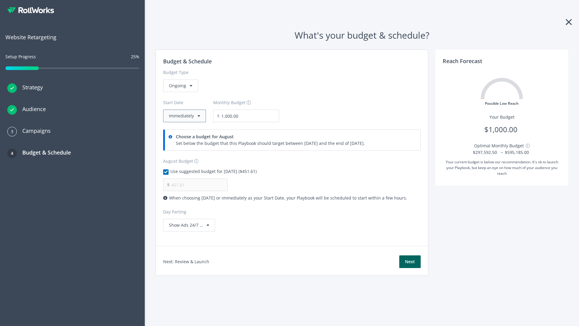
click at [184, 116] on button "Immediately" at bounding box center [184, 115] width 43 height 13
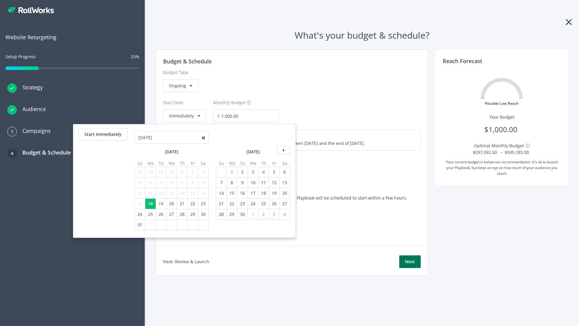
click at [410, 262] on button "Next" at bounding box center [409, 261] width 21 height 13
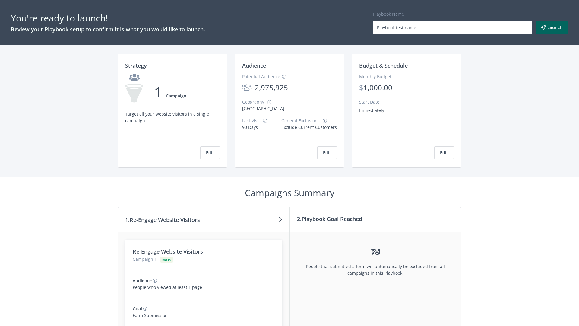
type input "Playbook test name"
click at [552, 27] on button "Launch" at bounding box center [552, 27] width 33 height 13
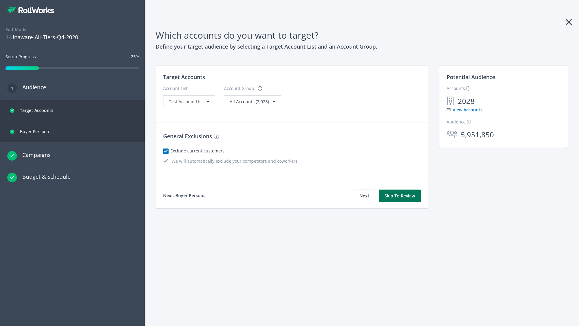
click at [400, 196] on button "Skip To Review" at bounding box center [400, 195] width 42 height 13
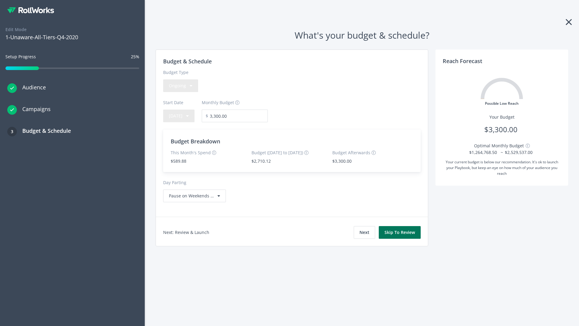
click at [400, 232] on button "Skip To Review" at bounding box center [400, 232] width 42 height 13
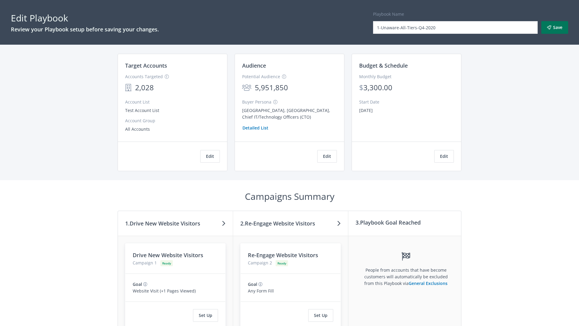
click at [555, 27] on button "Save" at bounding box center [554, 27] width 27 height 13
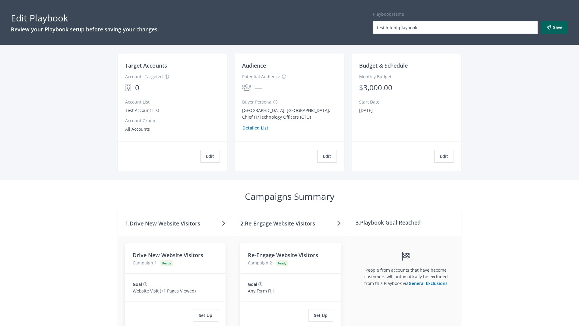
scroll to position [51, 0]
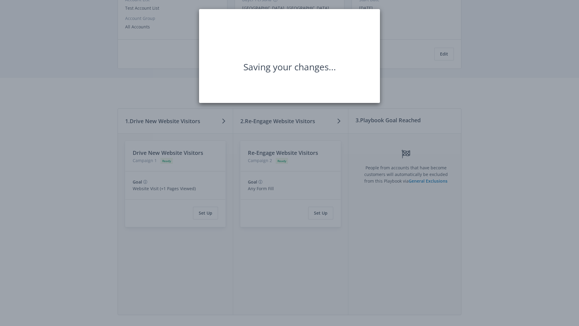
scroll to position [0, 0]
